Goal: Find contact information: Find contact information

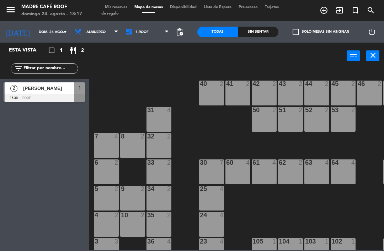
click at [67, 97] on div at bounding box center [45, 98] width 82 height 8
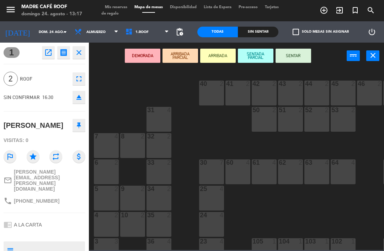
click at [222, 55] on button "ARRIBADA" at bounding box center [218, 56] width 36 height 14
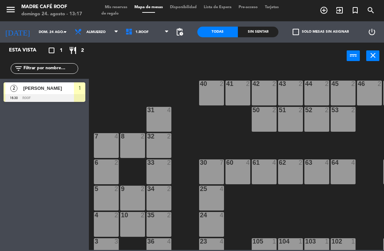
click at [96, 29] on span "Almuerzo" at bounding box center [96, 32] width 51 height 16
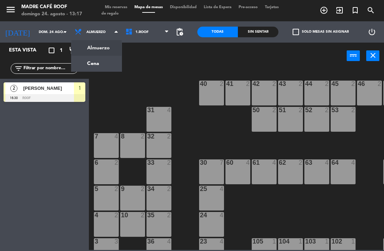
click at [96, 66] on ng-component "menu Madre Café Roof [DATE] 24. agosto - 13:17 Mis reservas Mapa de mesas Dispo…" at bounding box center [192, 125] width 384 height 250
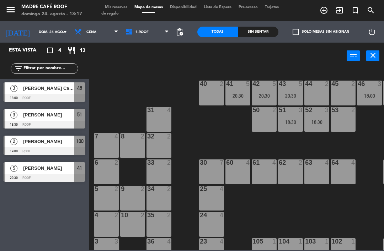
click at [32, 93] on div "[PERSON_NAME] Caracas [PERSON_NAME]" at bounding box center [48, 88] width 52 height 12
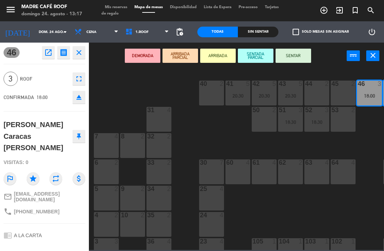
copy span "55 6084 4618"
click at [77, 54] on icon "close" at bounding box center [79, 52] width 9 height 9
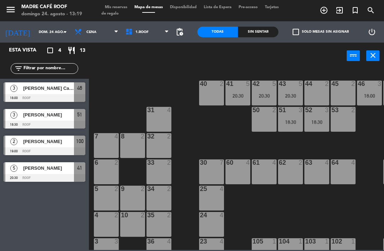
click at [53, 90] on span "[PERSON_NAME] Caracas [PERSON_NAME]" at bounding box center [48, 88] width 51 height 7
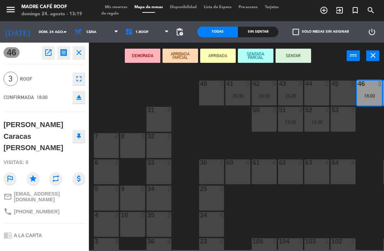
click at [219, 53] on button "ARRIBADA" at bounding box center [218, 56] width 36 height 14
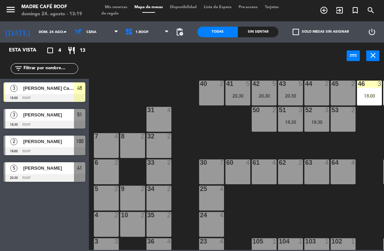
click at [50, 121] on div at bounding box center [45, 125] width 82 height 8
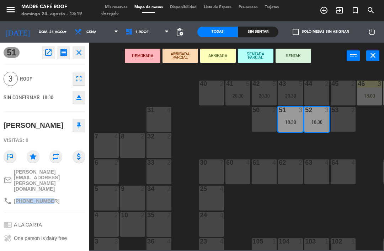
copy span "15034075434"
click at [222, 56] on button "ARRIBADA" at bounding box center [218, 56] width 36 height 14
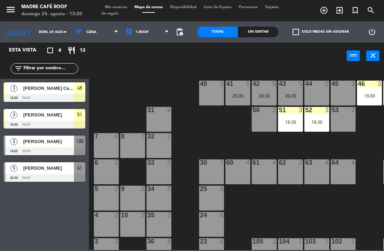
click at [57, 144] on span "[PERSON_NAME]" at bounding box center [48, 141] width 51 height 7
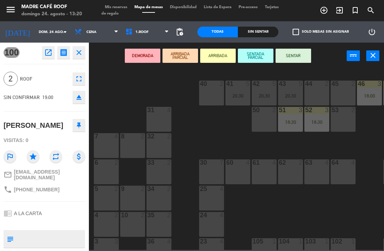
copy span "55 1441 3855"
click at [224, 53] on button "ARRIBADA" at bounding box center [218, 56] width 36 height 14
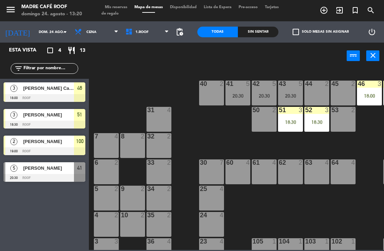
click at [53, 169] on span "[PERSON_NAME]" at bounding box center [48, 167] width 51 height 7
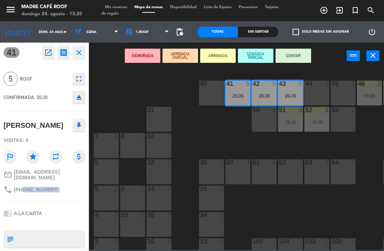
copy span "6674115666"
click at [226, 52] on button "ARRIBADA" at bounding box center [218, 56] width 36 height 14
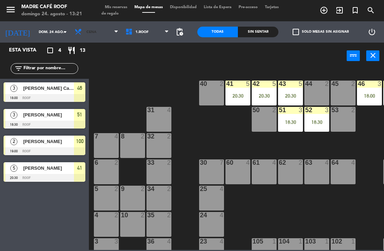
click at [101, 30] on span "Cena" at bounding box center [96, 32] width 51 height 16
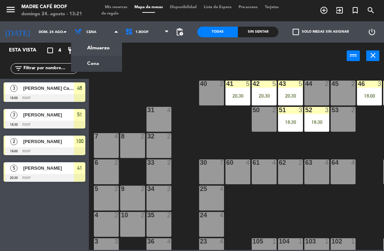
click at [99, 64] on ng-component "menu Madre Café Roof [DATE] 24. agosto - 13:21 Mis reservas Mapa de mesas Dispo…" at bounding box center [192, 125] width 384 height 250
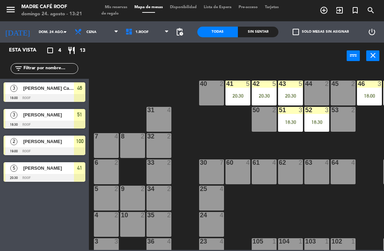
click at [103, 27] on span "Cena" at bounding box center [96, 32] width 51 height 16
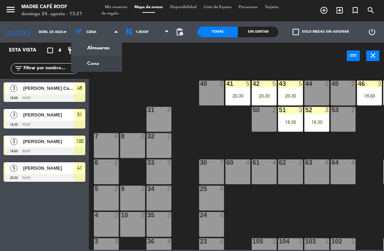
click at [103, 49] on ng-component "menu Madre Café Roof [DATE] 24. agosto - 13:21 Mis reservas Mapa de mesas Dispo…" at bounding box center [192, 125] width 384 height 250
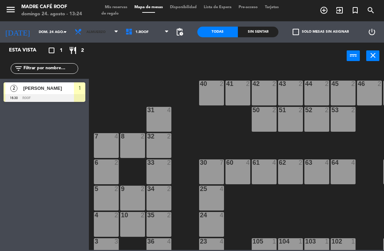
click at [92, 29] on span "Almuerzo" at bounding box center [96, 32] width 51 height 16
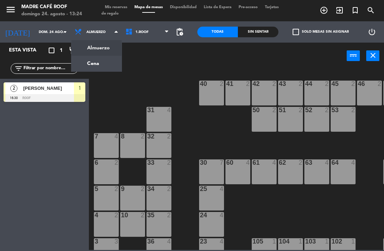
click at [164, 72] on div "40 2 41 2 42 2 43 2 44 2 45 2 46 2 47 2 48 10 50 2 51 2 52 2 53 2 31 4 7 4 8 2 …" at bounding box center [238, 159] width 291 height 182
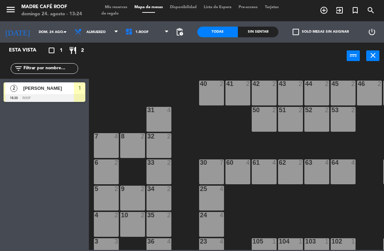
click at [55, 27] on input "dom. 24 ago." at bounding box center [59, 32] width 49 height 11
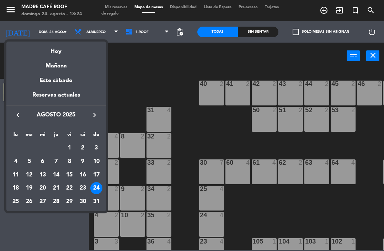
click at [125, 60] on div at bounding box center [192, 125] width 384 height 251
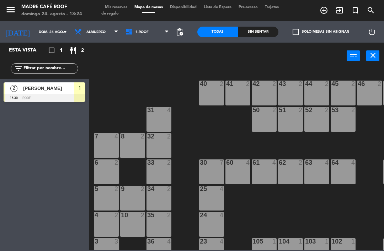
click at [99, 31] on span "Almuerzo" at bounding box center [96, 32] width 51 height 16
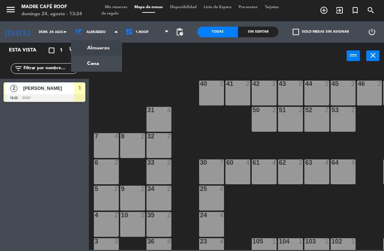
click at [75, 63] on ng-component "menu Madre Café Roof [DATE] 24. agosto - 13:24 Mis reservas Mapa de mesas Dispo…" at bounding box center [192, 125] width 384 height 250
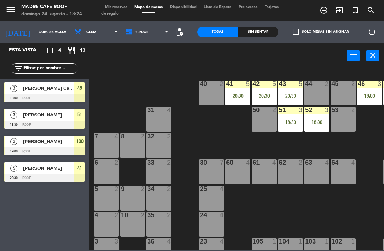
click at [20, 174] on div at bounding box center [45, 178] width 82 height 8
